Goal: Find specific page/section: Find specific page/section

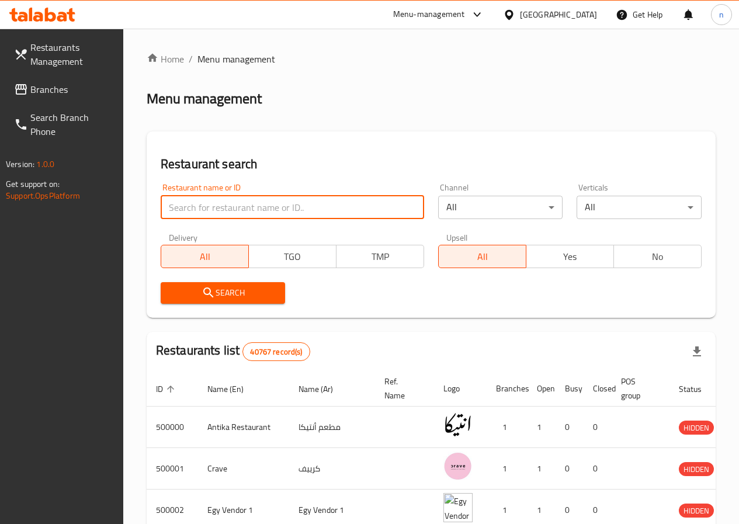
click at [241, 198] on input "search" at bounding box center [293, 207] width 264 height 23
paste input "735250"
type input "735250"
click at [225, 218] on input "735250" at bounding box center [293, 207] width 264 height 23
click at [276, 205] on input "735250" at bounding box center [293, 207] width 264 height 23
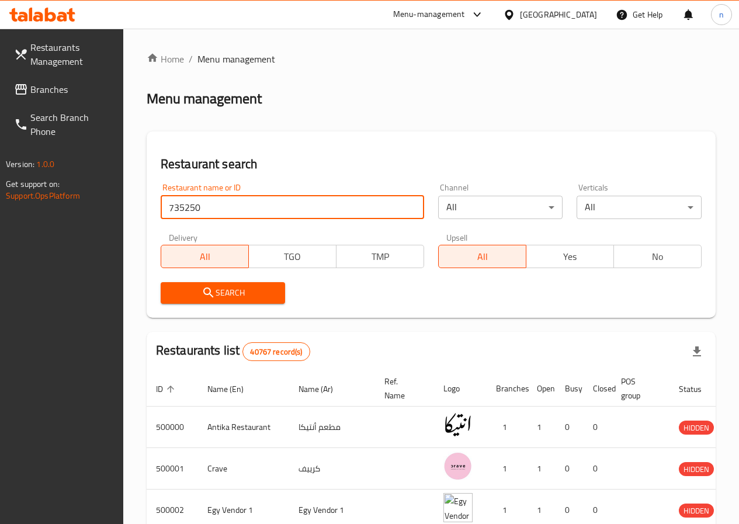
click at [270, 207] on input "735250" at bounding box center [293, 207] width 264 height 23
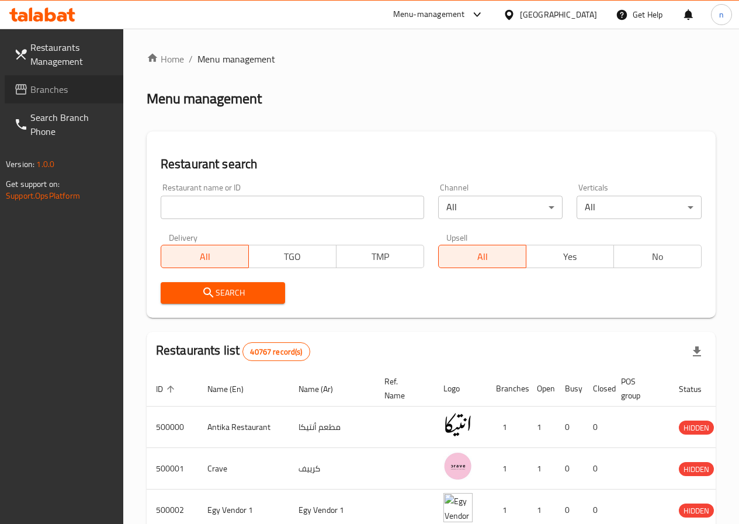
click at [81, 100] on link "Branches" at bounding box center [64, 89] width 119 height 28
